Goal: Navigation & Orientation: Find specific page/section

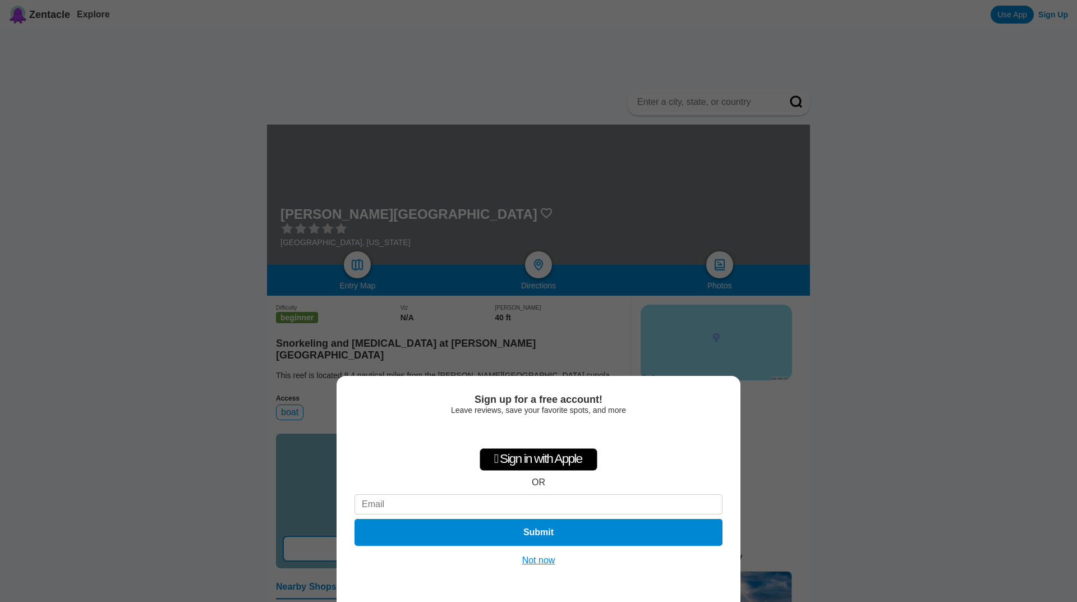
click at [549, 559] on button "Not now" at bounding box center [539, 560] width 40 height 11
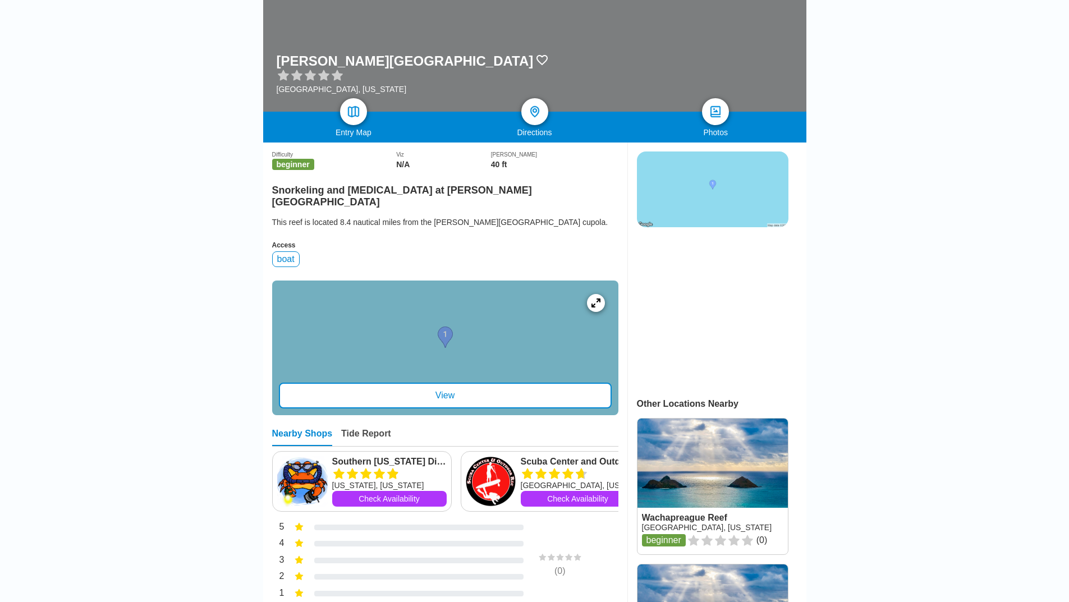
scroll to position [168, 0]
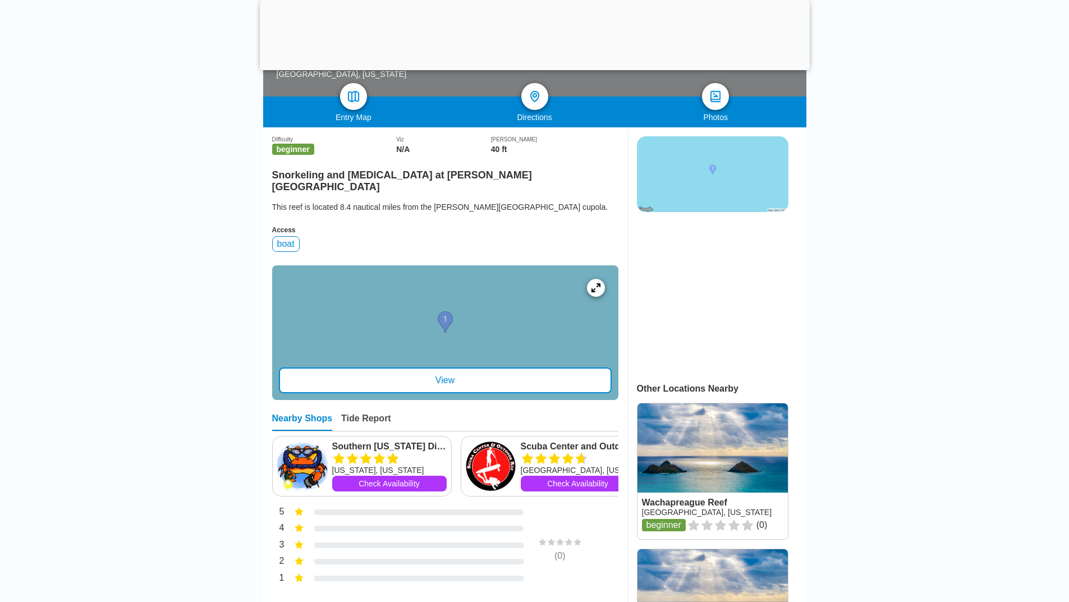
click at [446, 393] on div "View" at bounding box center [445, 380] width 333 height 26
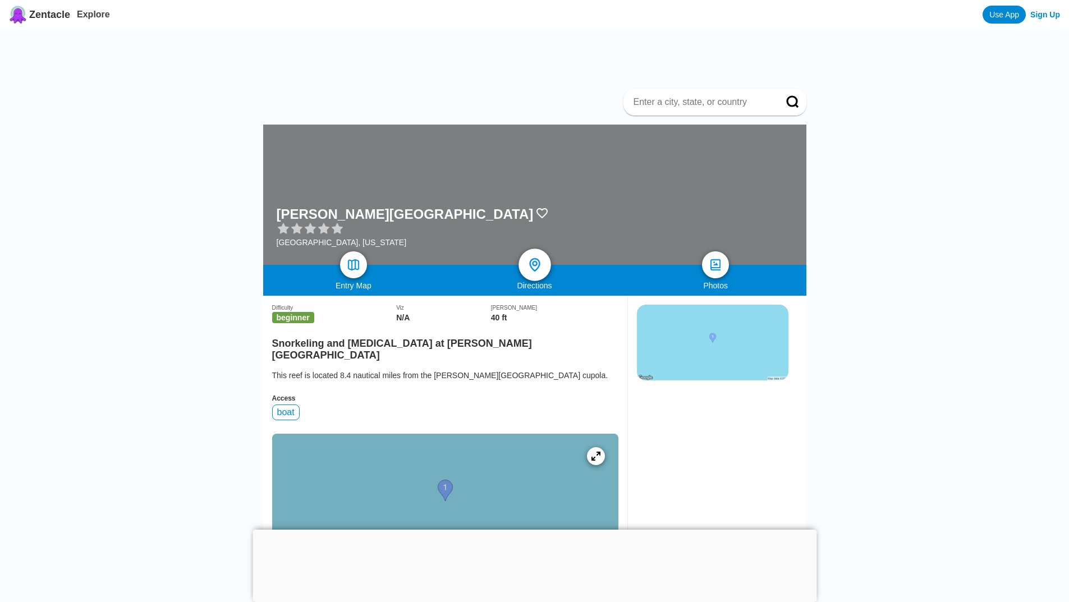
click at [529, 265] on img at bounding box center [534, 265] width 16 height 16
drag, startPoint x: 357, startPoint y: 265, endPoint x: 346, endPoint y: 260, distance: 12.3
click at [357, 265] on img at bounding box center [353, 265] width 16 height 16
